Goal: Check status: Check status

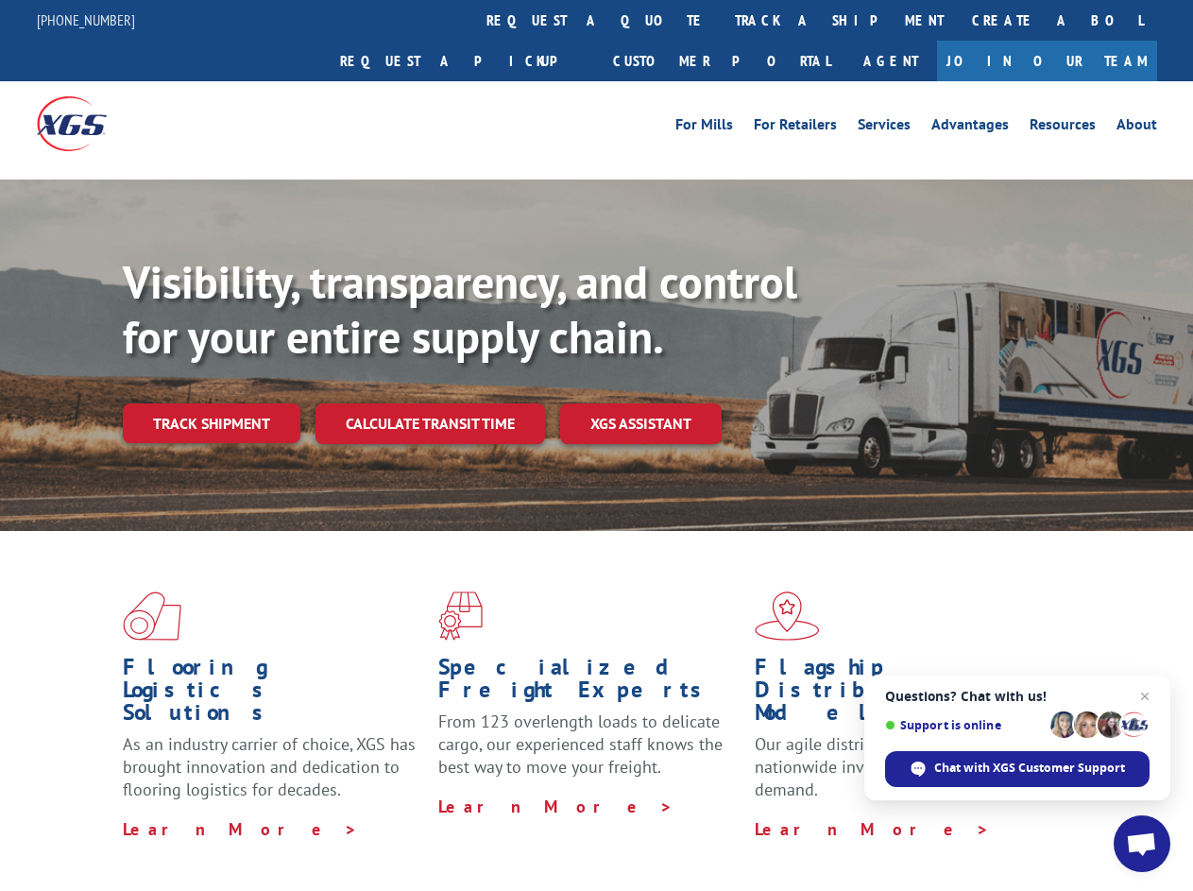
click at [596, 445] on div "Visibility, transparency, and control for your entire supply chain. Track shipm…" at bounding box center [658, 387] width 1071 height 264
click at [721, 20] on link "track a shipment" at bounding box center [839, 20] width 237 height 41
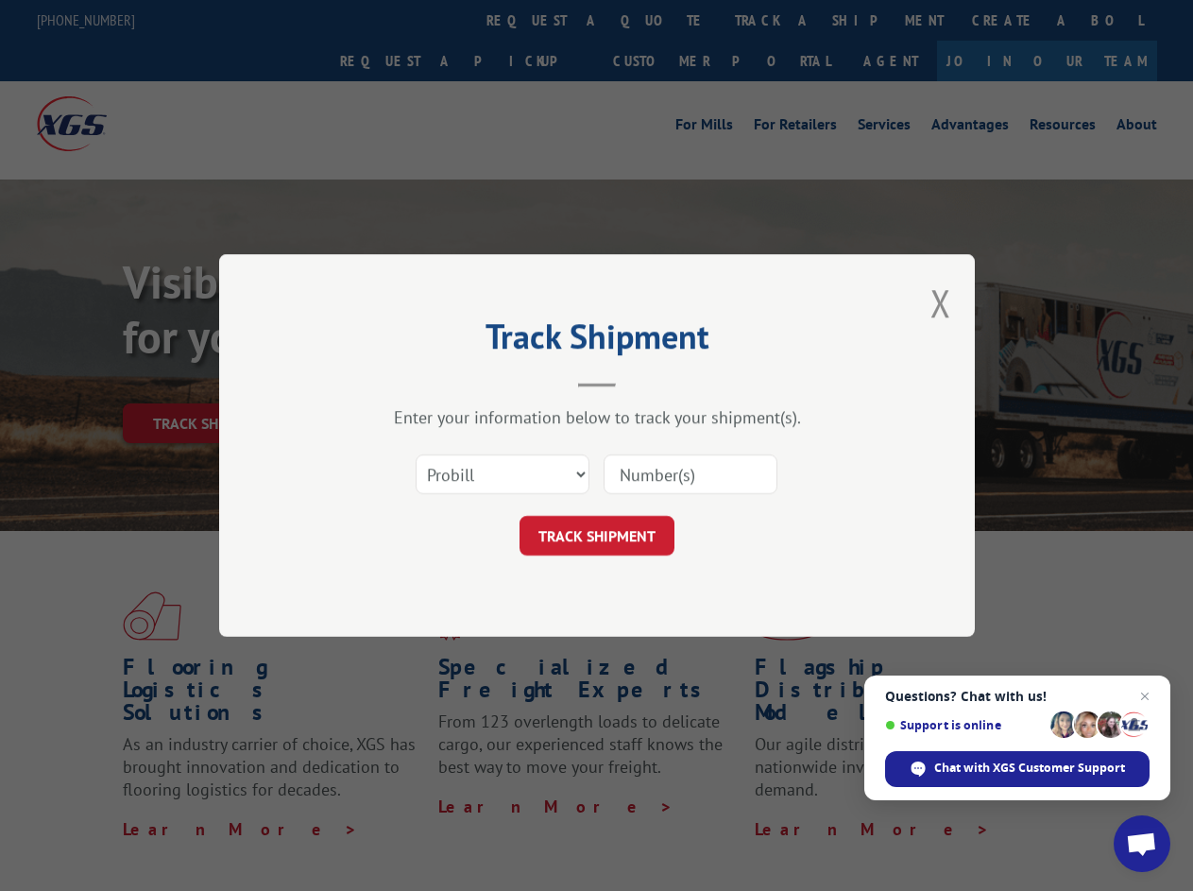
click at [659, 20] on div "Track Shipment Enter your information below to track your shipment(s). Select c…" at bounding box center [596, 445] width 1193 height 891
click at [778, 20] on div "Track Shipment Enter your information below to track your shipment(s). Select c…" at bounding box center [596, 445] width 1193 height 891
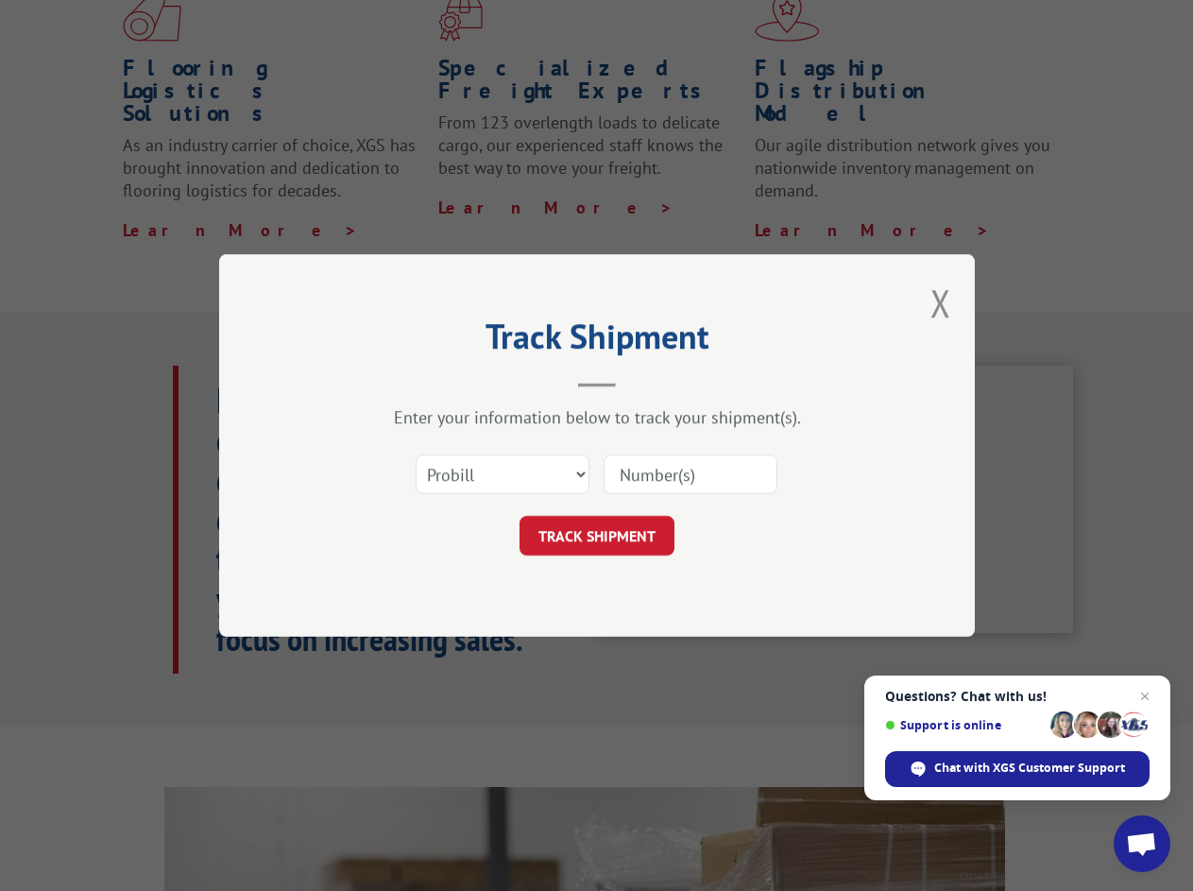
click at [211, 382] on div "Track Shipment Enter your information below to track your shipment(s). Select c…" at bounding box center [596, 445] width 1193 height 891
click at [429, 382] on header "Track Shipment" at bounding box center [597, 355] width 567 height 64
click at [642, 382] on header "Track Shipment" at bounding box center [597, 355] width 567 height 64
click at [1142, 844] on span "Open chat" at bounding box center [1141, 845] width 31 height 26
